Goal: Task Accomplishment & Management: Manage account settings

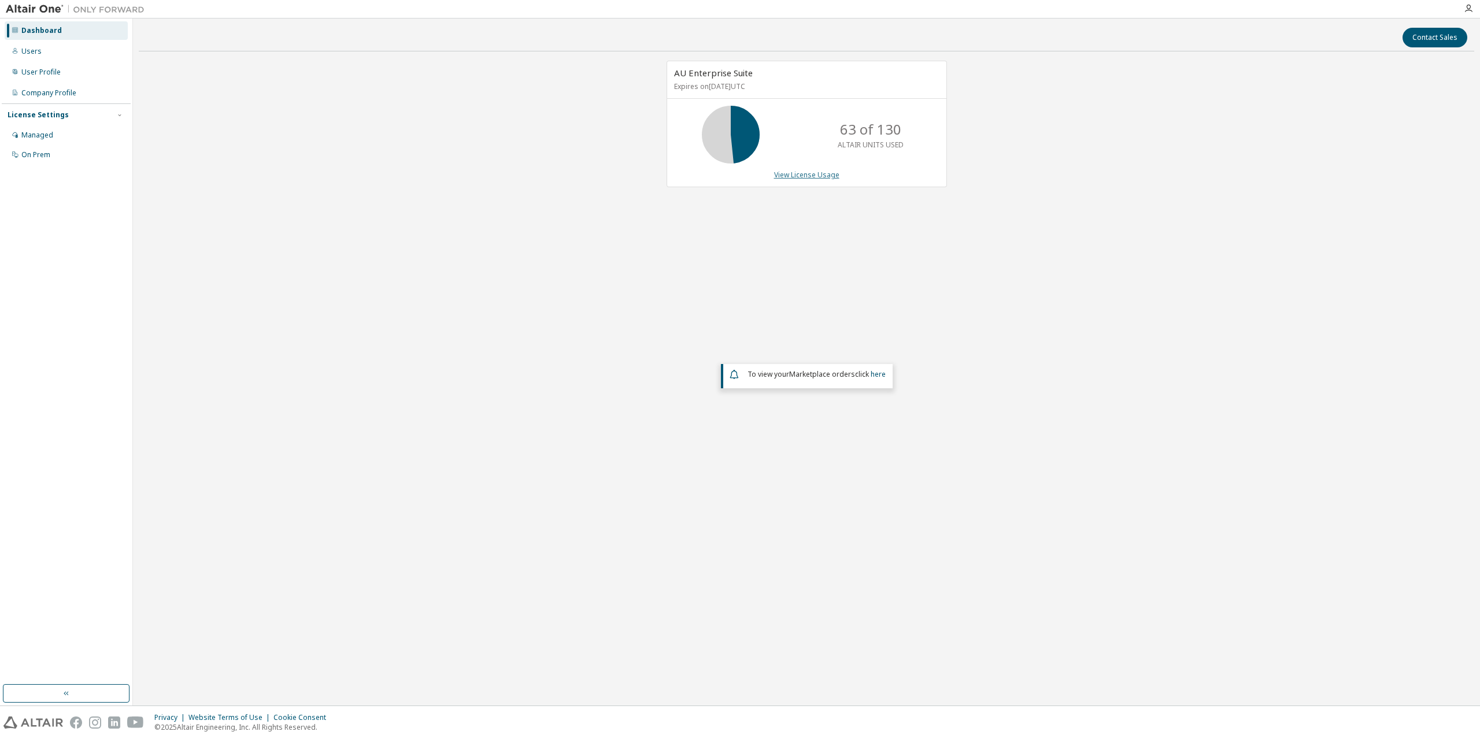
click at [813, 171] on link "View License Usage" at bounding box center [806, 175] width 65 height 10
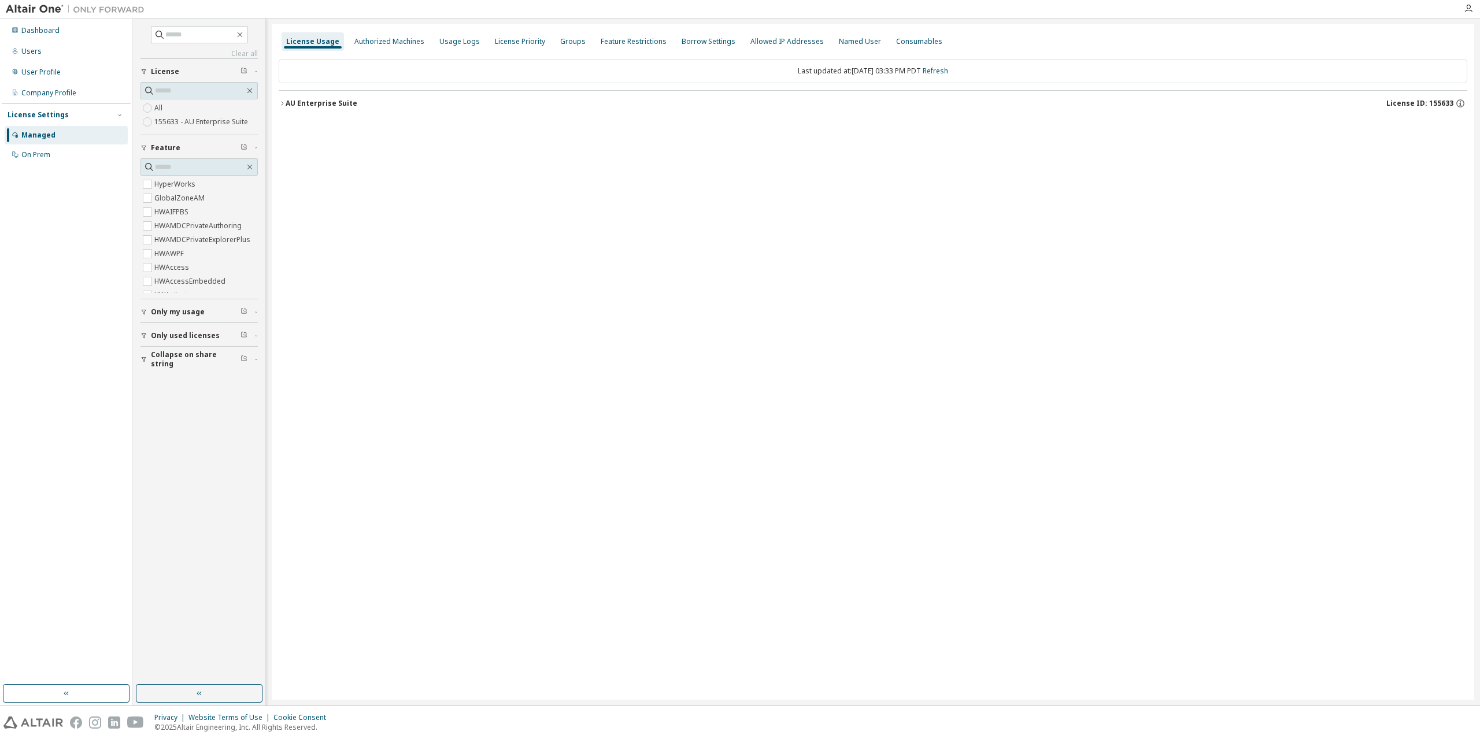
click at [283, 101] on icon "button" at bounding box center [282, 103] width 7 height 7
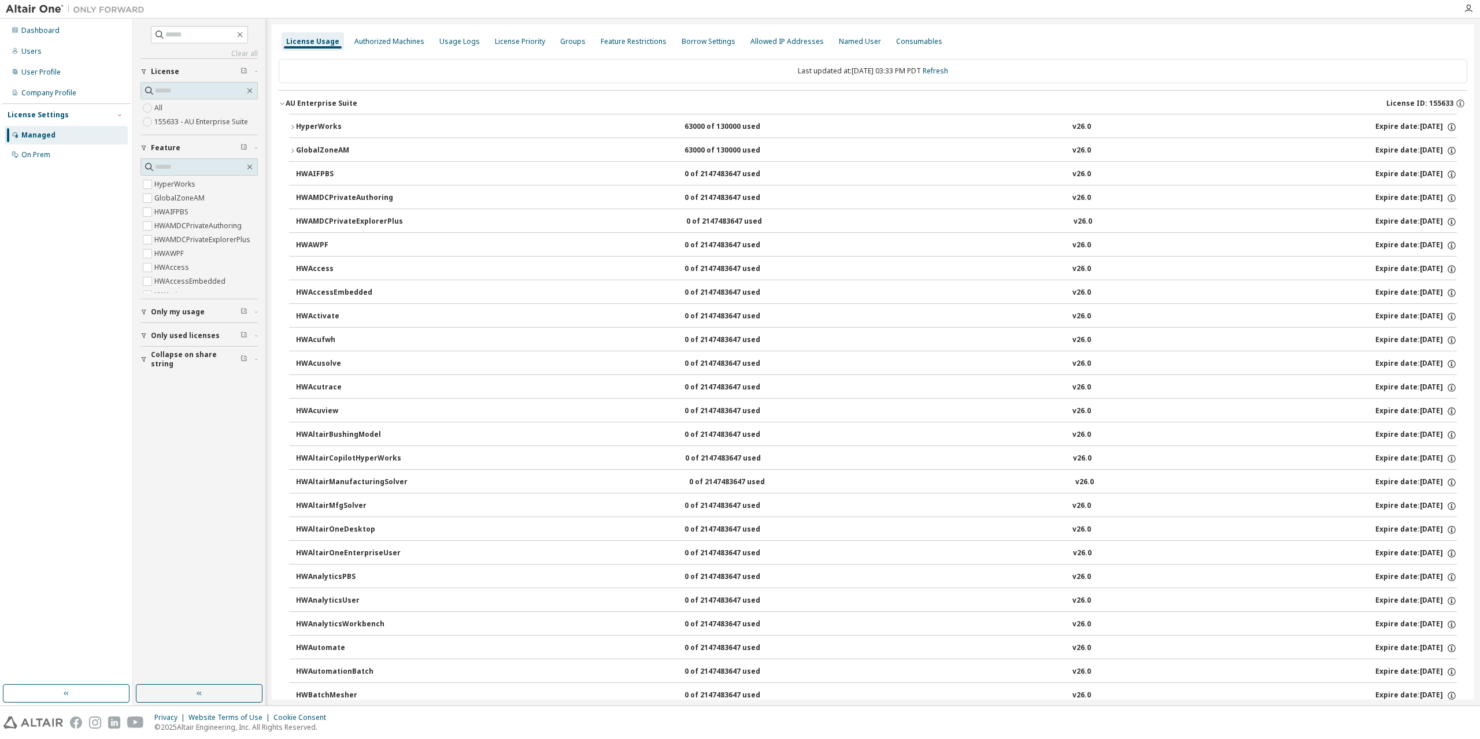
click at [293, 127] on icon "button" at bounding box center [292, 127] width 2 height 4
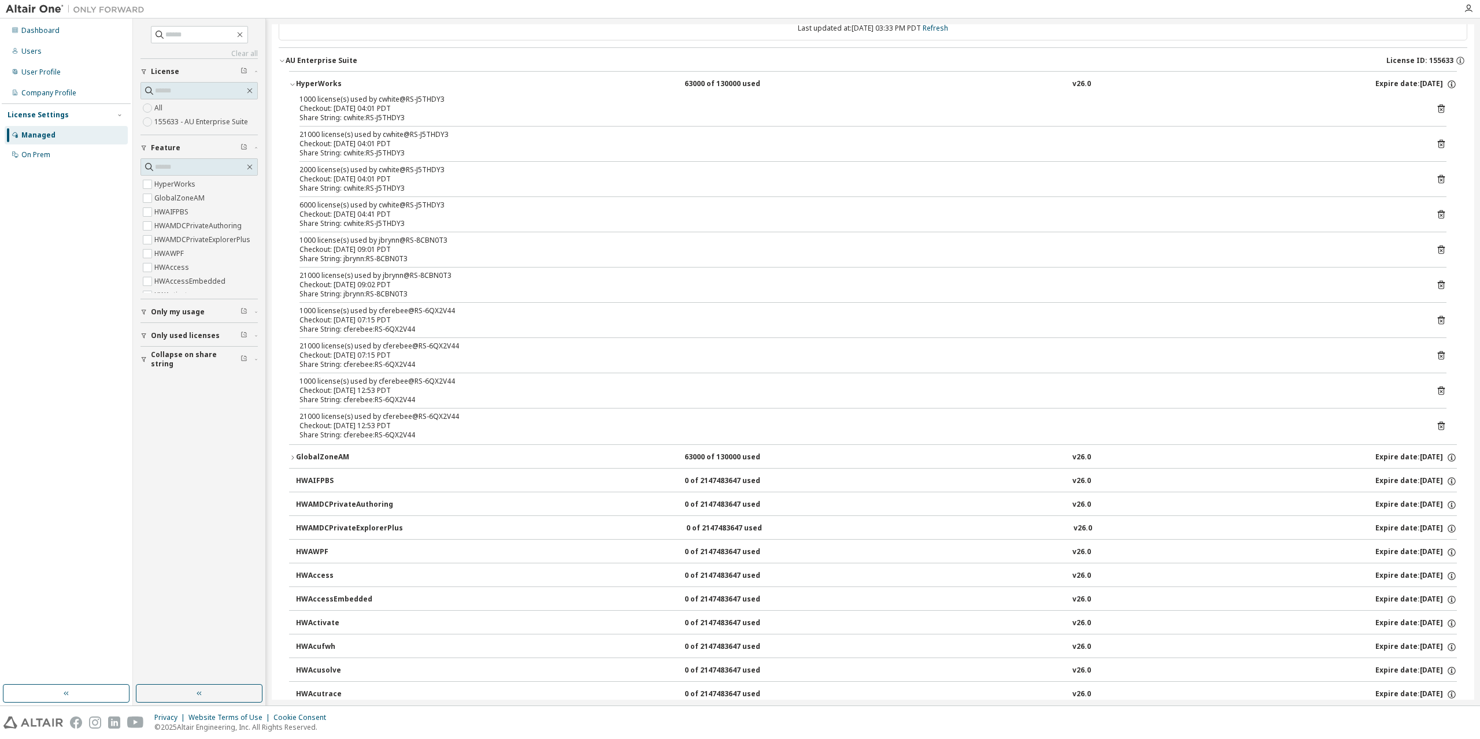
scroll to position [58, 0]
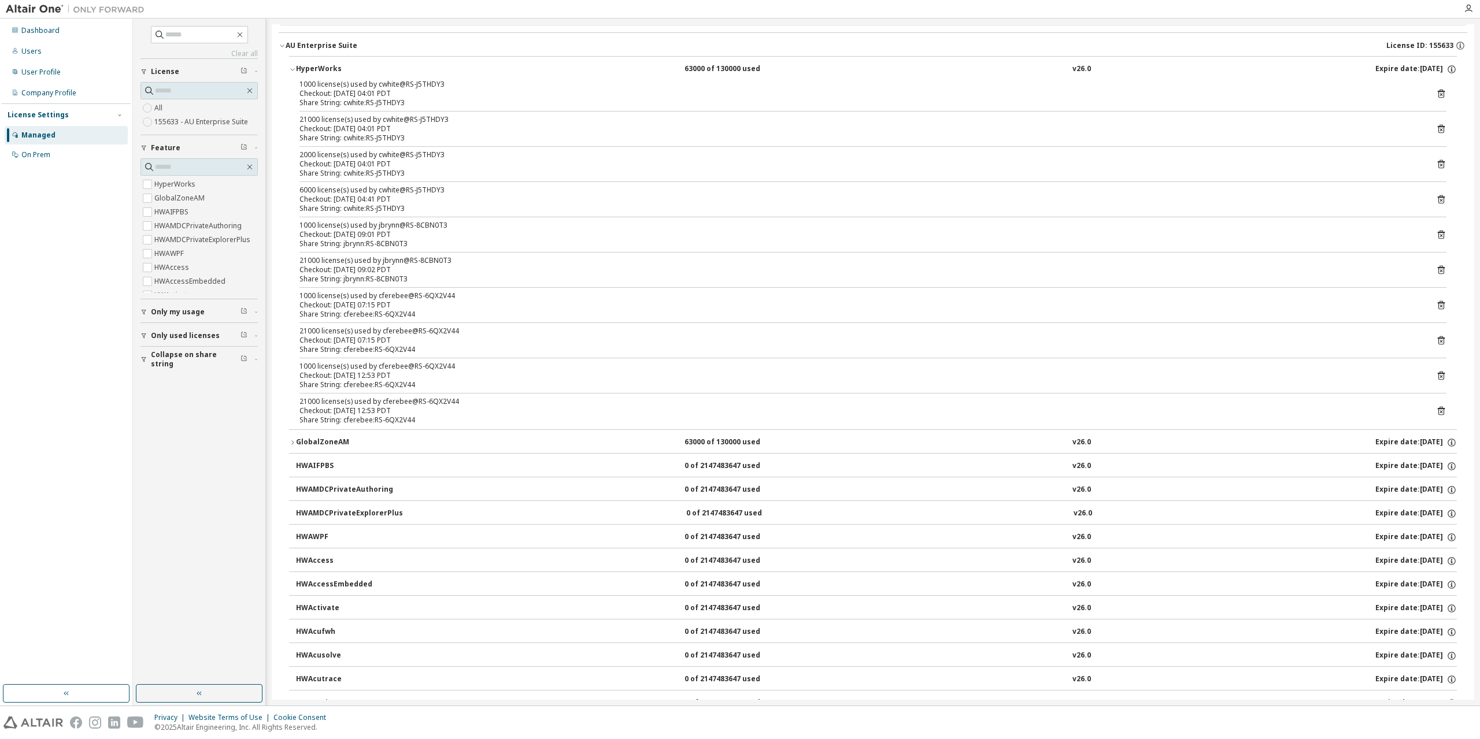
click at [290, 442] on icon "button" at bounding box center [292, 442] width 7 height 7
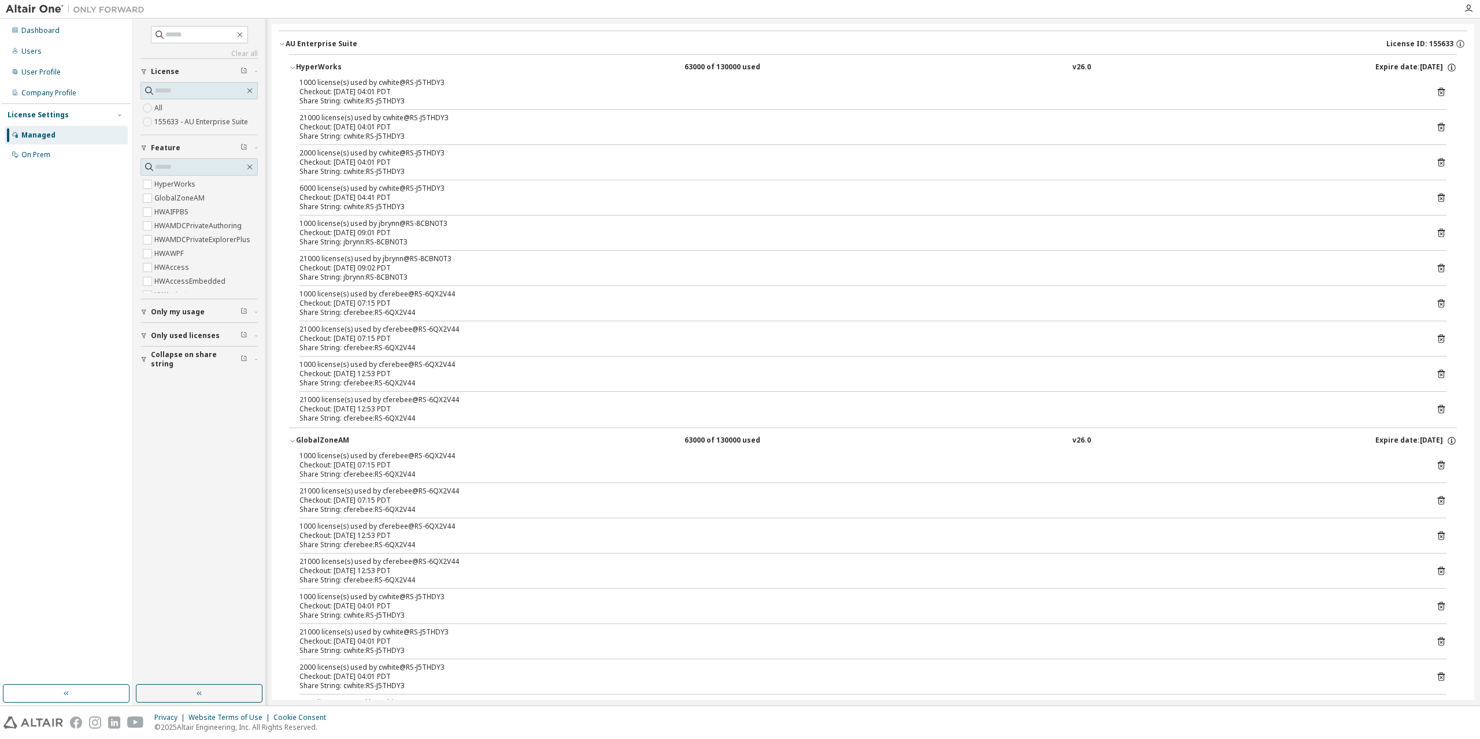
scroll to position [0, 0]
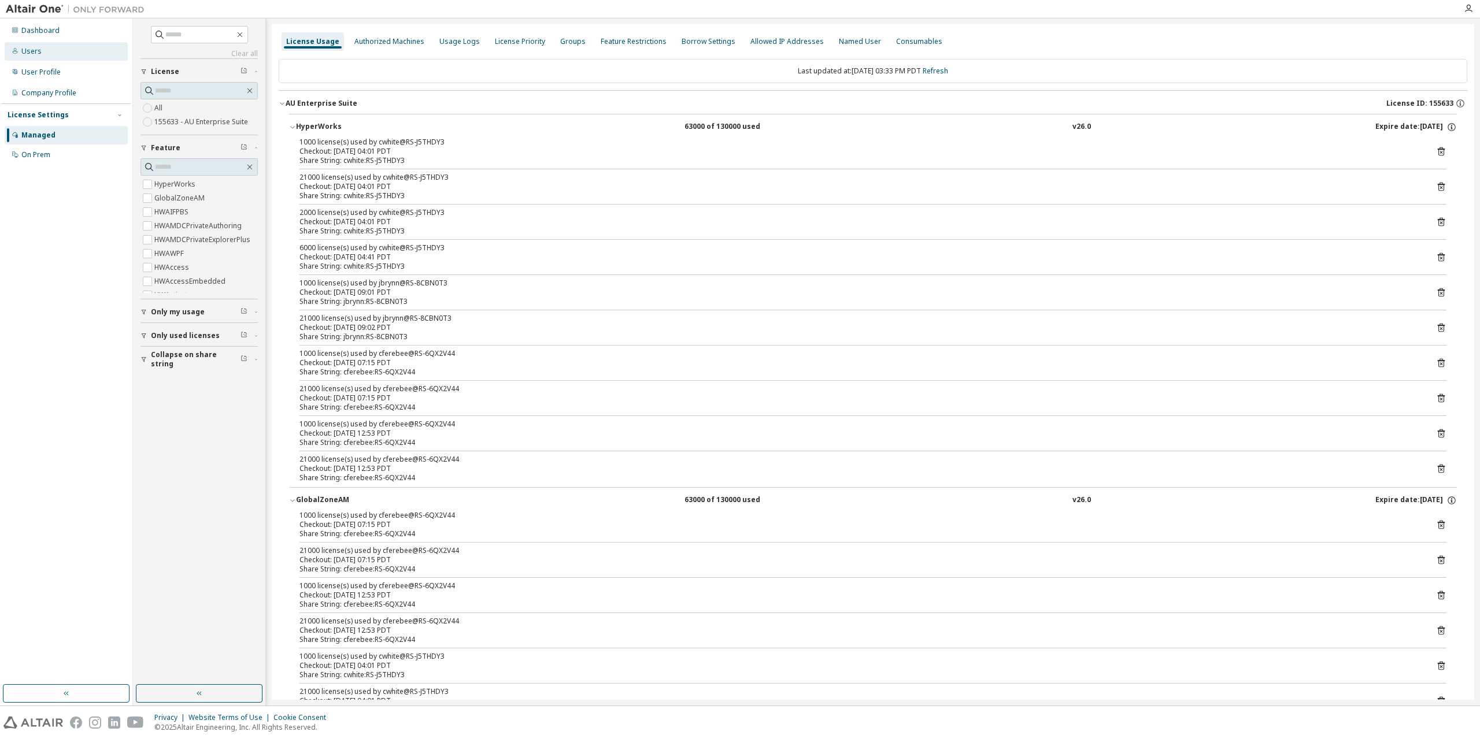
click at [25, 57] on div "Users" at bounding box center [66, 51] width 123 height 19
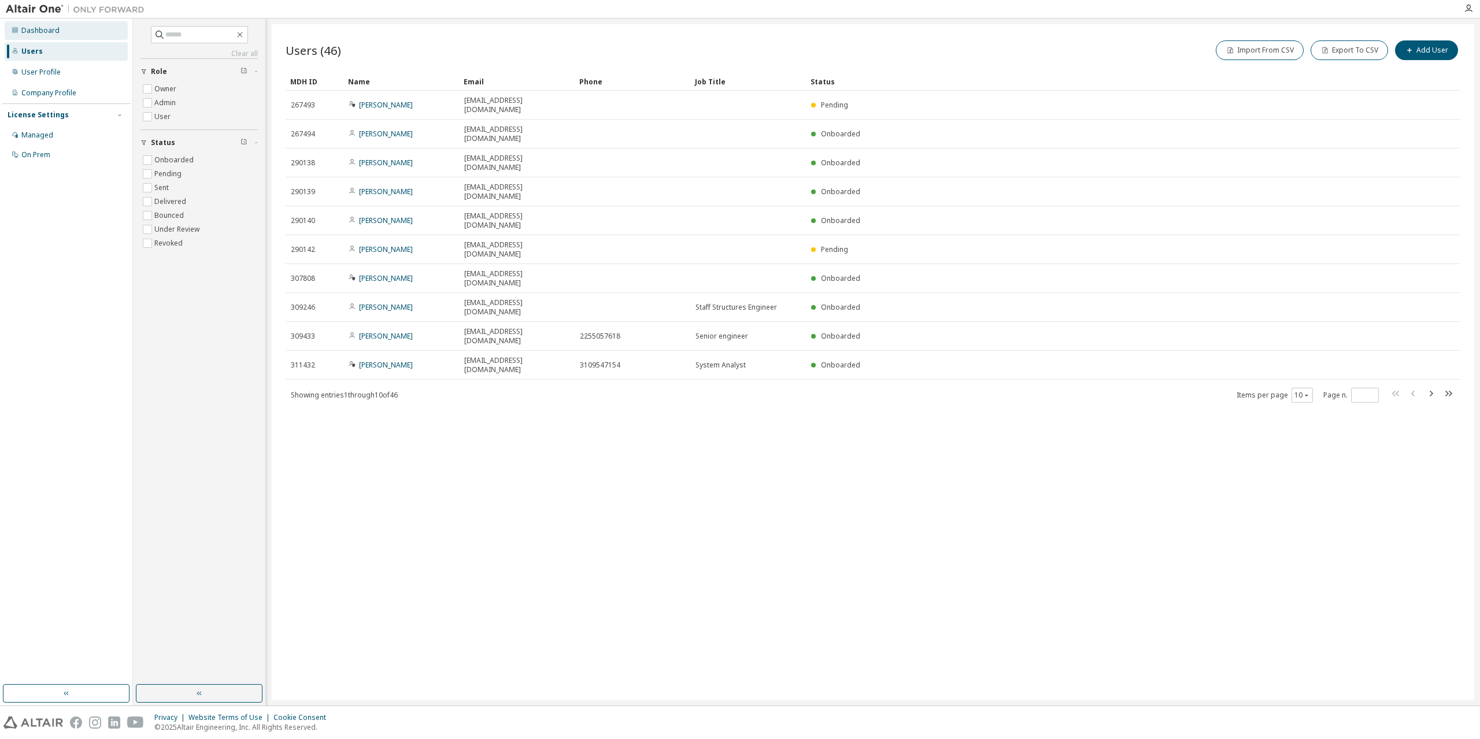
click at [20, 33] on div "Dashboard" at bounding box center [66, 30] width 123 height 19
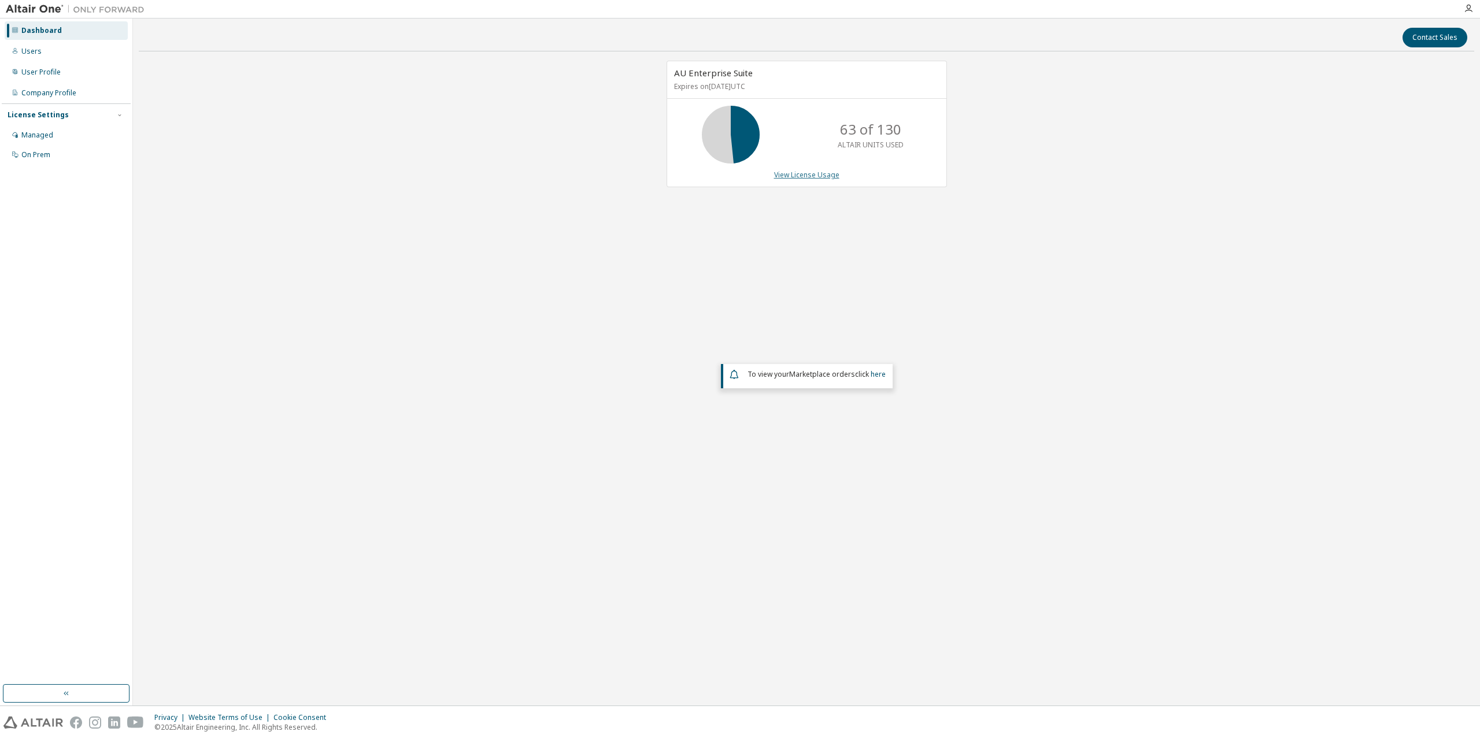
click at [779, 173] on link "View License Usage" at bounding box center [806, 175] width 65 height 10
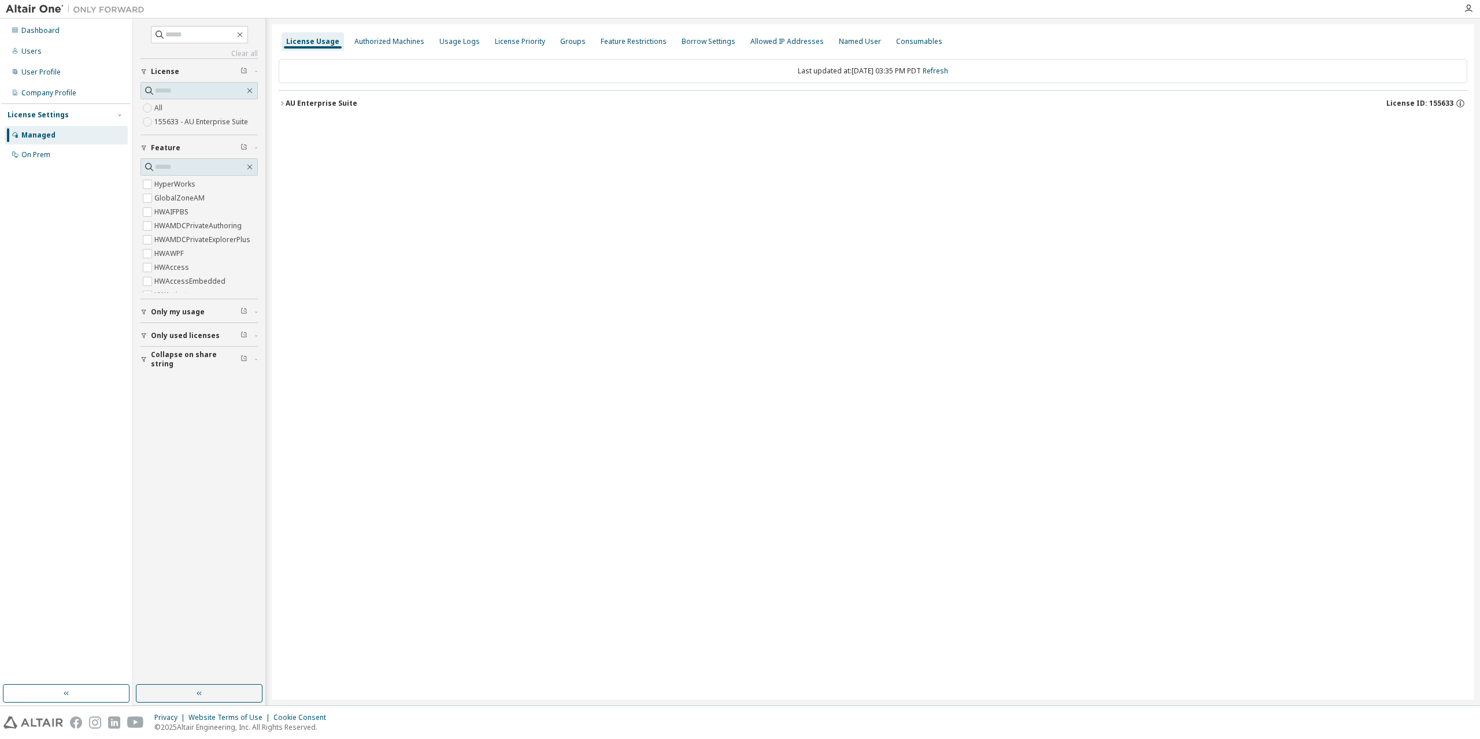
click at [191, 120] on label "155633 - AU Enterprise Suite" at bounding box center [202, 122] width 96 height 14
click at [284, 103] on icon "button" at bounding box center [282, 103] width 7 height 7
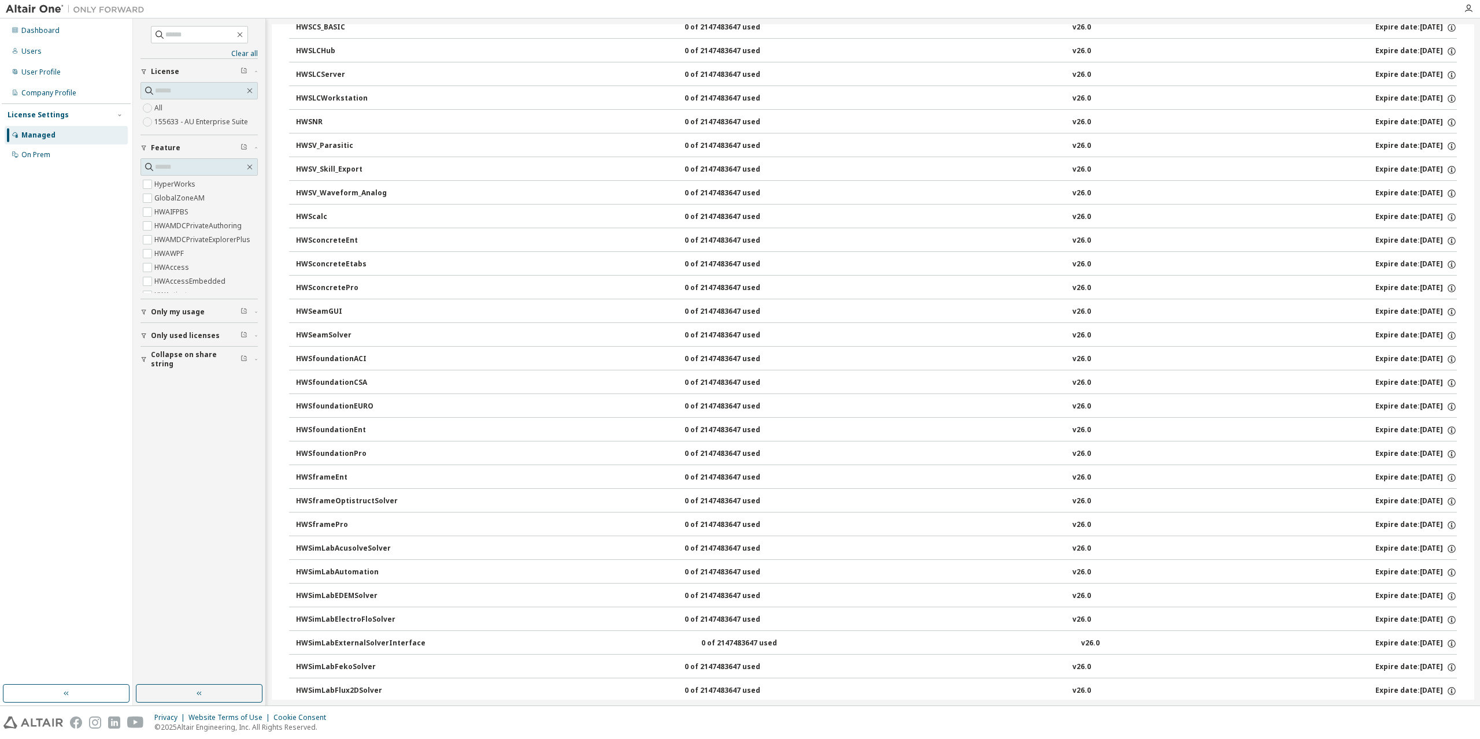
scroll to position [10925, 0]
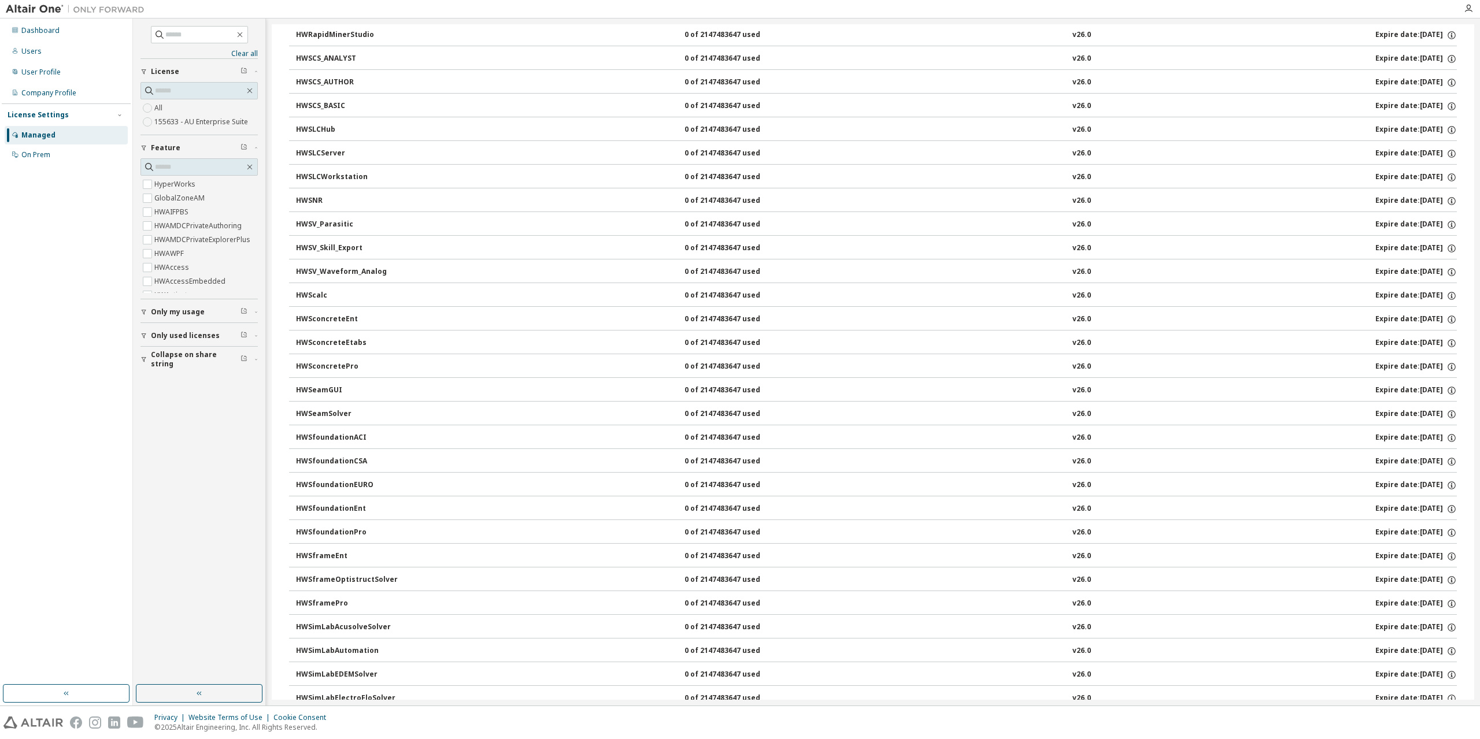
click at [28, 9] on img at bounding box center [78, 9] width 145 height 12
click at [44, 28] on div "Dashboard" at bounding box center [40, 30] width 38 height 9
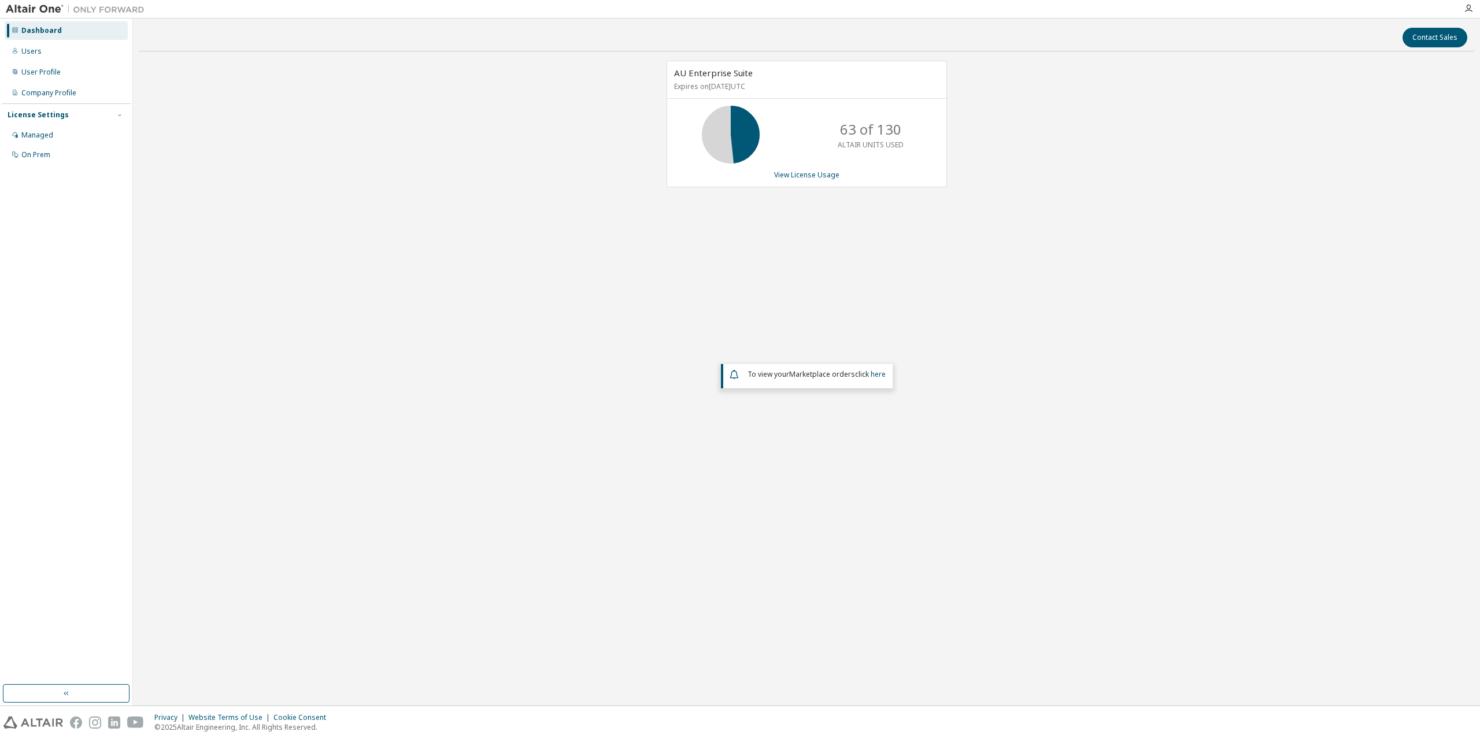
click at [1477, 6] on div at bounding box center [1468, 8] width 23 height 9
click at [1464, 11] on icon "button" at bounding box center [1468, 8] width 9 height 9
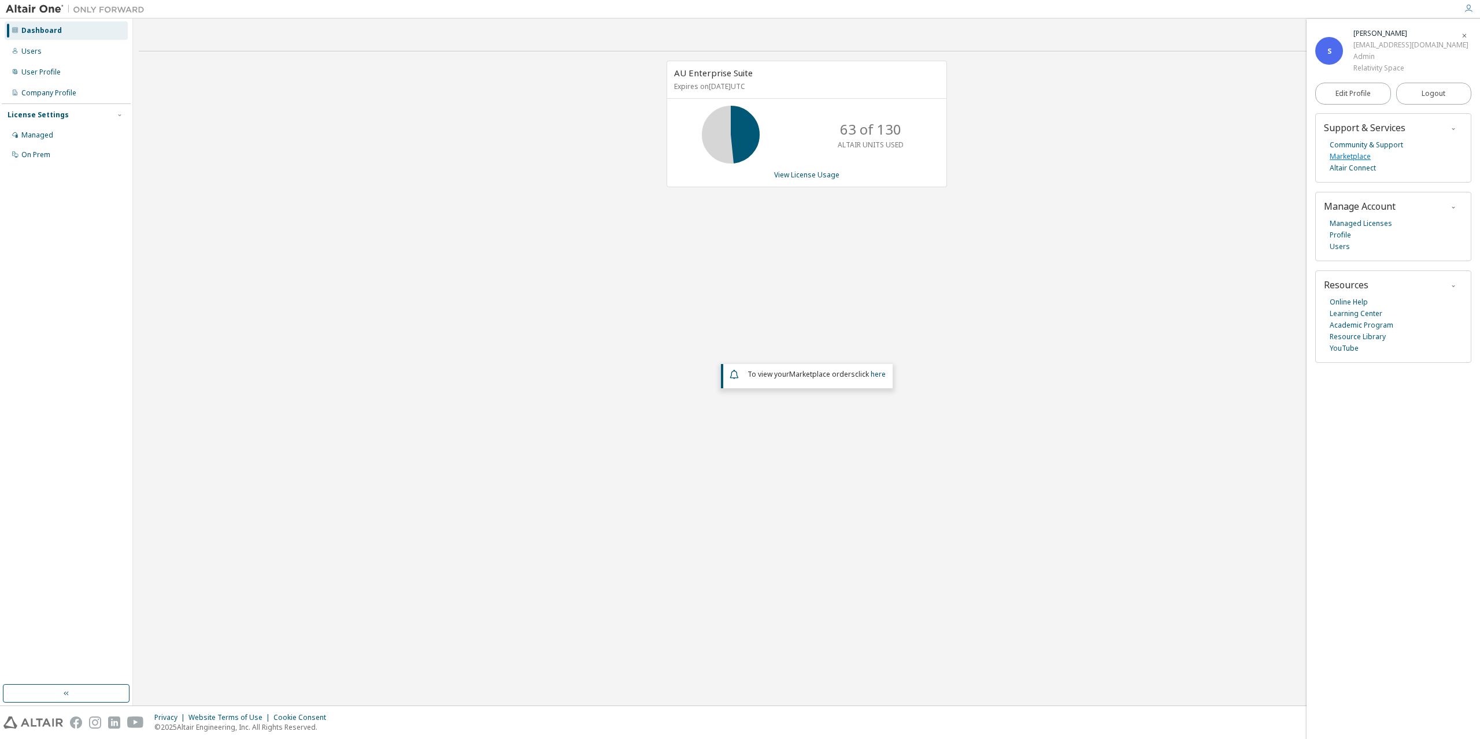
click at [1356, 154] on link "Marketplace" at bounding box center [1350, 157] width 41 height 12
click at [1424, 90] on span "Logout" at bounding box center [1434, 94] width 24 height 12
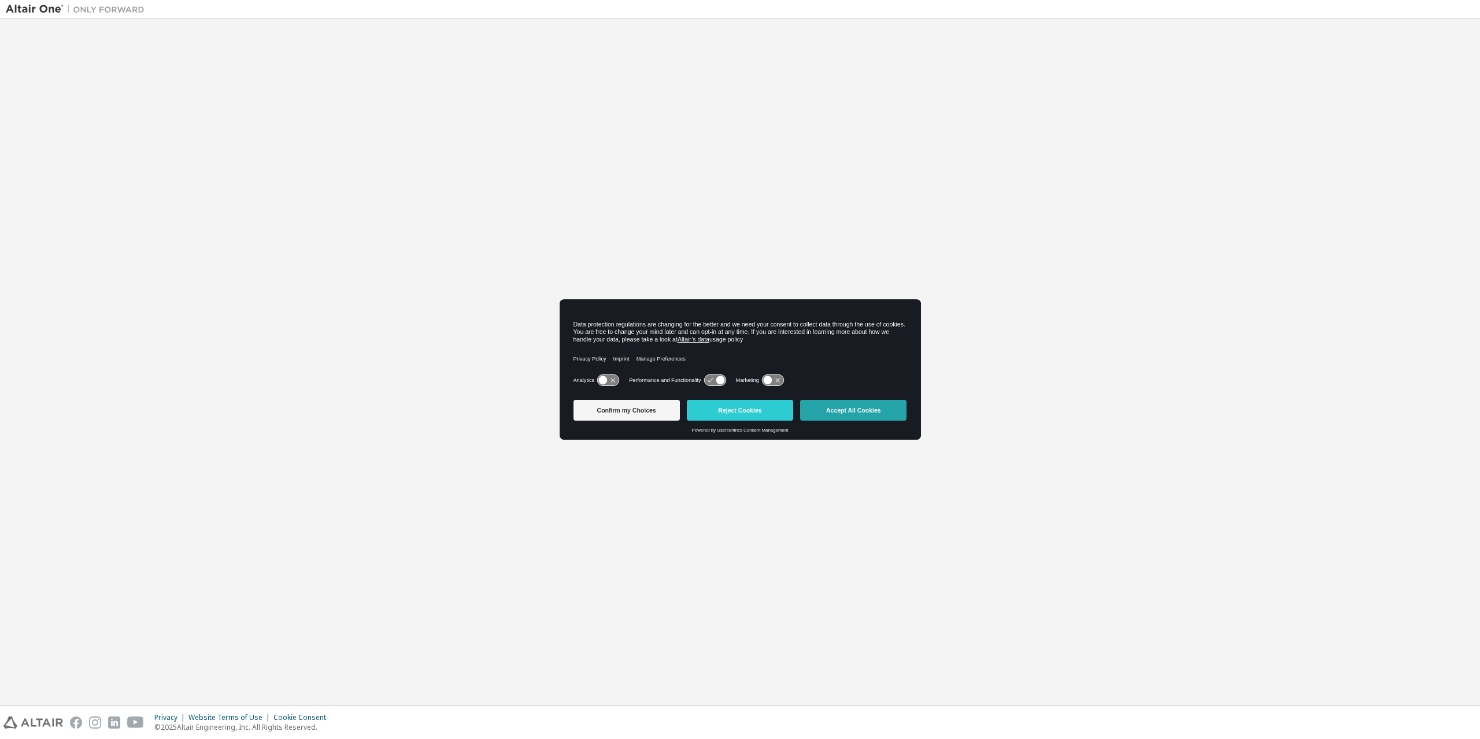
click at [841, 411] on button "Accept All Cookies" at bounding box center [853, 410] width 106 height 21
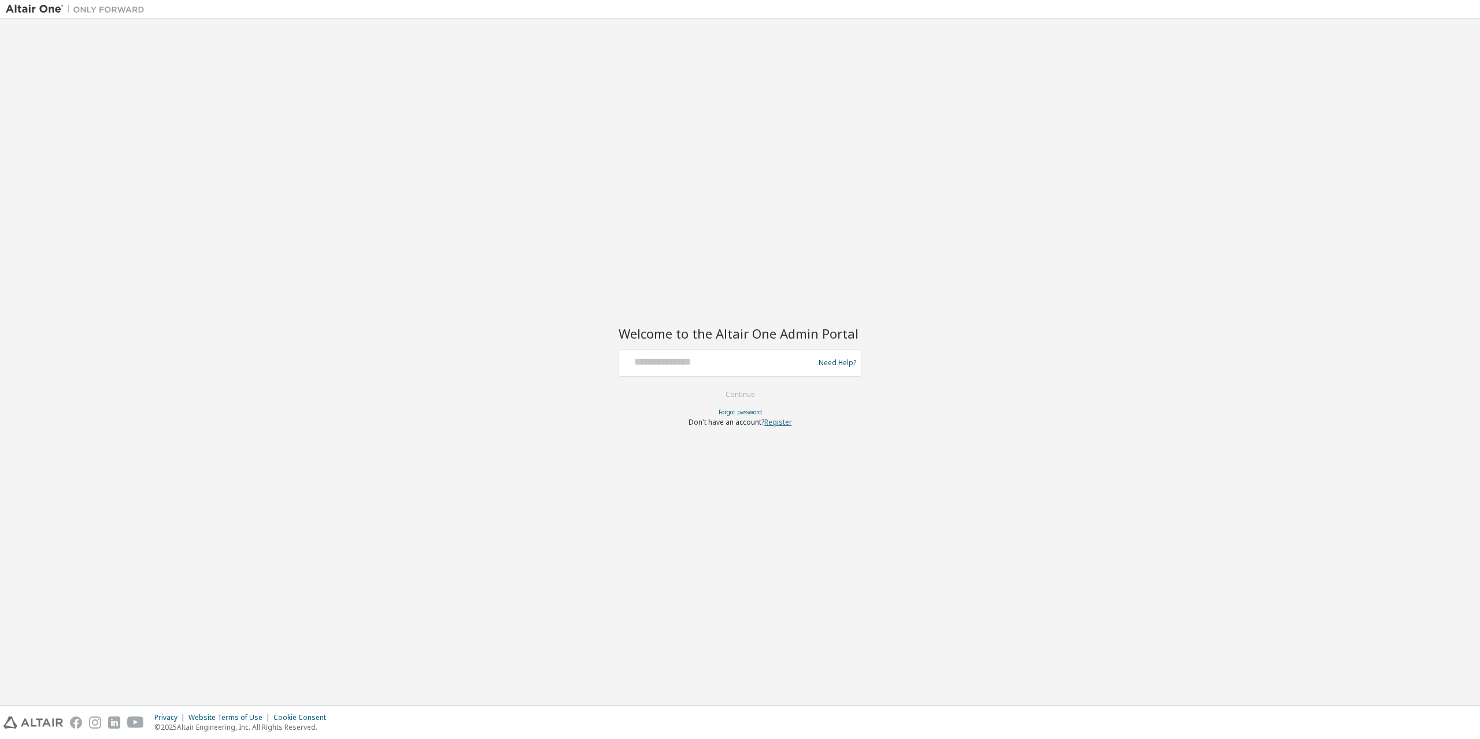
click at [778, 423] on link "Register" at bounding box center [778, 422] width 28 height 10
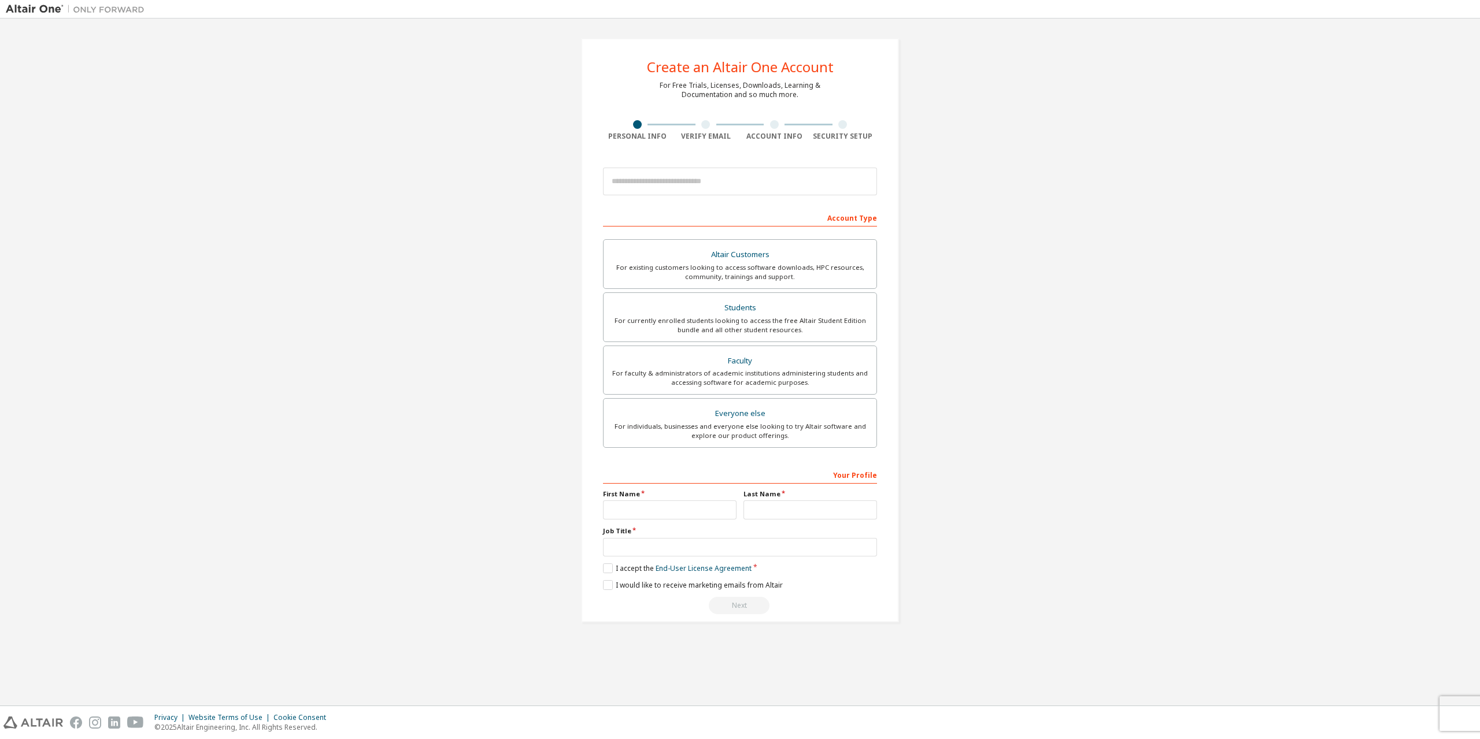
click at [434, 220] on div "Create an Altair One Account For Free Trials, Licenses, Downloads, Learning & D…" at bounding box center [740, 330] width 1469 height 612
